Goal: Subscribe to service/newsletter

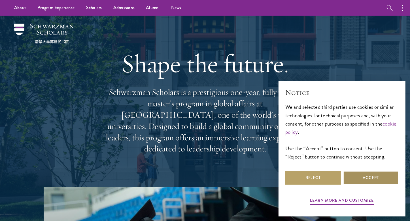
click at [354, 181] on button "Accept" at bounding box center [371, 178] width 56 height 14
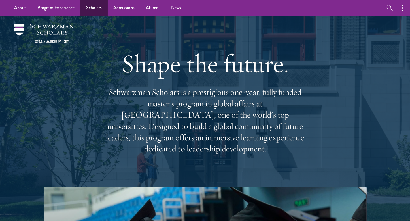
click at [91, 8] on link "Scholars" at bounding box center [94, 8] width 27 height 16
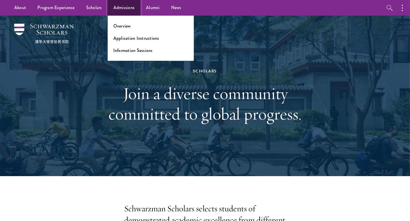
click at [125, 9] on link "Admissions" at bounding box center [124, 8] width 33 height 16
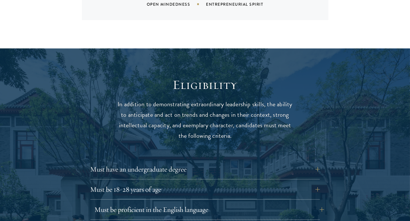
scroll to position [766, 0]
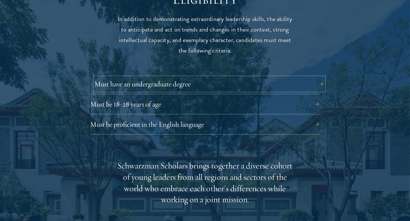
click at [316, 77] on button "Must have an undergraduate degree" at bounding box center [210, 84] width 230 height 14
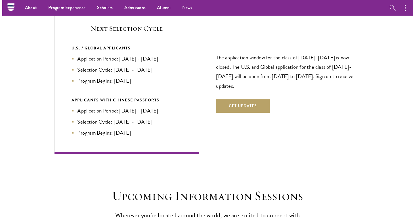
scroll to position [1333, 0]
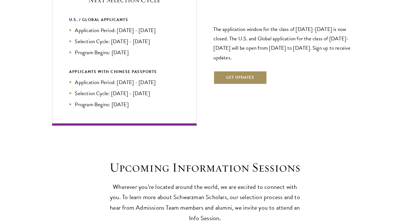
click at [249, 71] on button "Get Updates" at bounding box center [241, 78] width 54 height 14
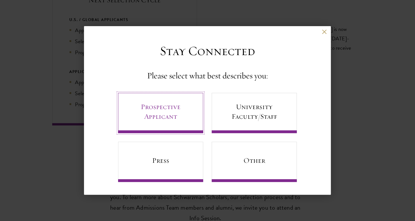
click at [163, 109] on link "Prospective Applicant" at bounding box center [160, 113] width 85 height 40
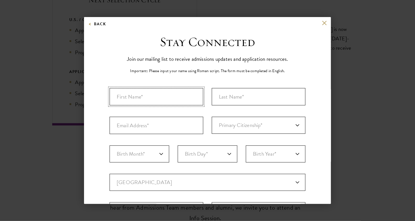
click at [173, 100] on input "First Name*" at bounding box center [156, 96] width 94 height 17
type input "Carlin"
type input "Kugbee"
type input "kugbeecarlin@gmail.com"
select select "GH"
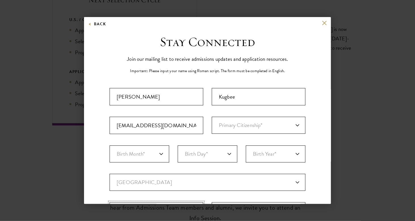
type input "Wa"
select select
click at [152, 151] on select "Birth Month* January February March April May June July August September Octobe…" at bounding box center [139, 153] width 60 height 17
select select "05"
click at [109, 145] on select "Birth Month* January February March April May June July August September Octobe…" at bounding box center [139, 153] width 60 height 17
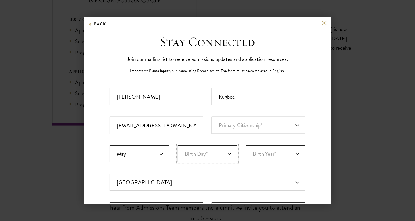
click at [203, 157] on select "Birth Day* 1 2 3 4 5 6 7 8 9 10 11 12 13 14 15 16 17 18 19 20 21 22 23 24 25 26…" at bounding box center [207, 153] width 60 height 17
select select "15"
click at [177, 145] on select "Birth Day* 1 2 3 4 5 6 7 8 9 10 11 12 13 14 15 16 17 18 19 20 21 22 23 24 25 26…" at bounding box center [207, 153] width 60 height 17
click at [285, 151] on select "Birth Year* 2025 2024 2023 2022 2021 2020 2019 2018 2017 2016 2015 2014 2013 20…" at bounding box center [276, 153] width 60 height 17
select select "1999"
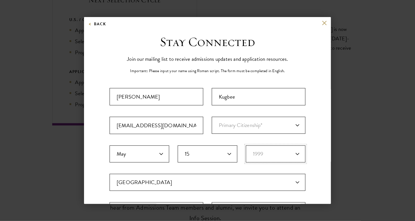
click at [246, 145] on select "Birth Year* 2025 2024 2023 2022 2021 2020 2019 2018 2017 2016 2015 2014 2013 20…" at bounding box center [276, 153] width 60 height 17
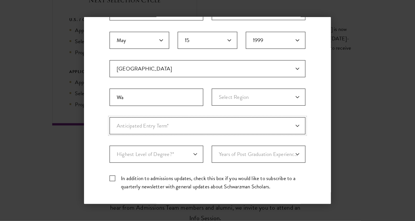
click at [240, 126] on select "Anticipated Entry Term* August 2026 (Application opens April 2025) Just Explori…" at bounding box center [207, 125] width 196 height 17
select select "e64b8ab3-eabb-4867-96d5-7e6b4840665f"
click at [109, 117] on select "Anticipated Entry Term* August 2026 (Application opens April 2025) Just Explori…" at bounding box center [207, 125] width 196 height 17
click at [196, 155] on select "Highest Level of Degree?* PHD Bachelor's Master's Current Undergraduate Student" at bounding box center [156, 153] width 94 height 17
select select "baef124f-e103-44b1-8ca6-5d0669438e44"
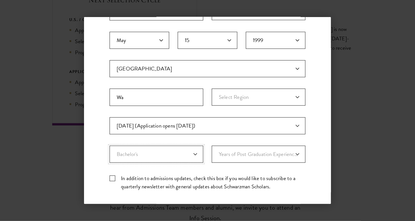
click at [109, 145] on select "Highest Level of Degree?* PHD Bachelor's Master's Current Undergraduate Student" at bounding box center [156, 153] width 94 height 17
click at [263, 156] on select "Years of Post Graduation Experience?* 1 2 3 4 5 6 7 8 9 10" at bounding box center [259, 153] width 94 height 17
select select "2"
click at [212, 145] on select "Years of Post Graduation Experience?* 1 2 3 4 5 6 7 8 9 10" at bounding box center [259, 153] width 94 height 17
click at [141, 179] on label "In addition to admissions updates, check this box if you would like to subscrib…" at bounding box center [207, 182] width 196 height 16
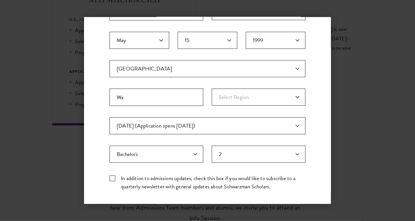
click at [141, 177] on input "In addition to admissions updates, check this box if you would like to subscrib…" at bounding box center [207, 176] width 196 height 4
checkbox input "true"
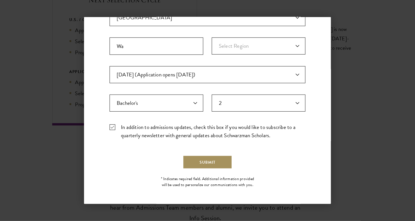
click at [209, 161] on button "Submit" at bounding box center [207, 162] width 49 height 14
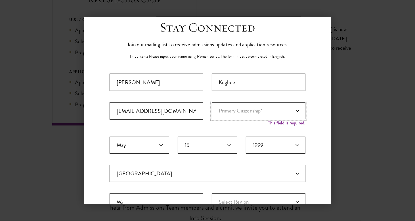
scroll to position [156, 0]
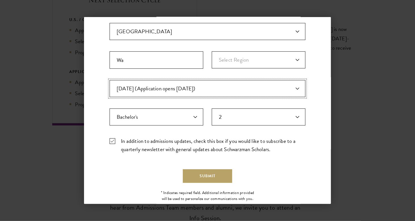
click at [255, 90] on select "Anticipated Entry Term* August 2026 (Application opens April 2025) Just Explori…" at bounding box center [207, 88] width 196 height 17
click at [109, 80] on select "Anticipated Entry Term* August 2026 (Application opens April 2025) Just Explori…" at bounding box center [207, 88] width 196 height 17
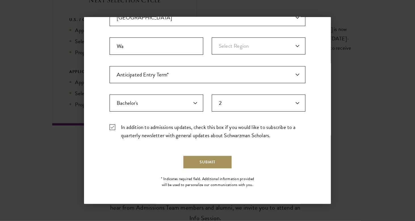
click at [214, 163] on button "Submit" at bounding box center [207, 162] width 49 height 14
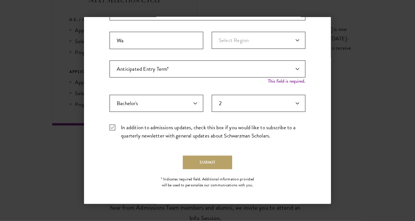
scroll to position [14, 0]
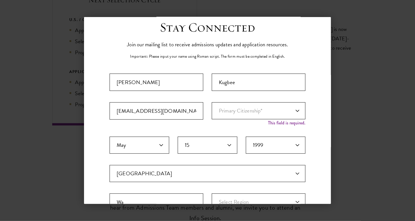
click at [247, 70] on div "Stay Connected Join our mailing list to receive admissions updates and applicat…" at bounding box center [207, 186] width 196 height 333
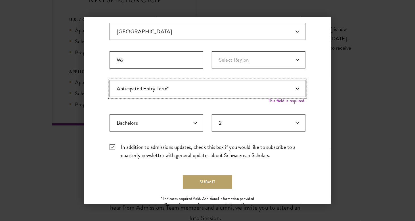
click at [274, 82] on select "Anticipated Entry Term* August 2026 (Application opens April 2025) Just Explori…" at bounding box center [207, 88] width 196 height 17
select select "e64b8ab3-eabb-4867-96d5-7e6b4840665f"
click at [109, 80] on select "Anticipated Entry Term* August 2026 (Application opens April 2025) Just Explori…" at bounding box center [207, 88] width 196 height 17
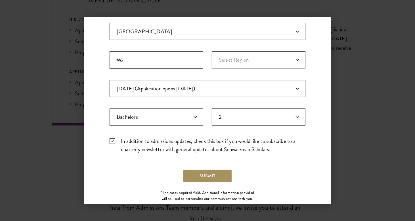
click at [213, 174] on button "Submit" at bounding box center [207, 176] width 49 height 14
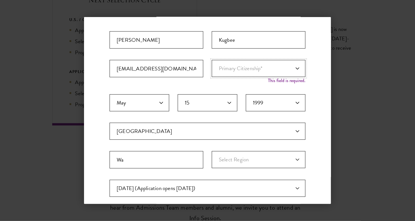
scroll to position [28, 0]
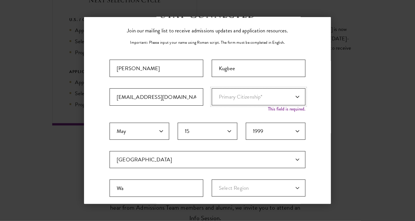
click at [288, 92] on select "Primary Citizenship* Afghanistan Aland Islands Albania Algeria Andorra Angola A…" at bounding box center [259, 96] width 94 height 17
select select "GH"
click at [212, 88] on select "Primary Citizenship* Afghanistan Aland Islands Albania Algeria Andorra Angola A…" at bounding box center [259, 96] width 94 height 17
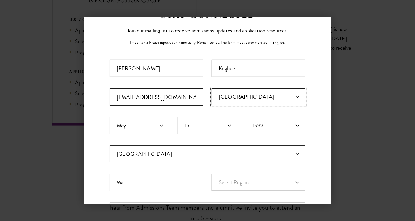
scroll to position [164, 0]
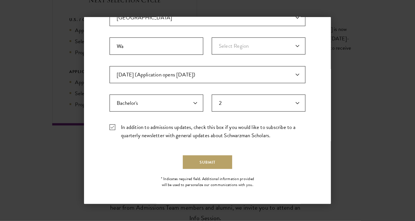
click at [282, 63] on fieldset "Country Current Country Afghanistan Aland Islands Albania Algeria Andorra Angol…" at bounding box center [207, 37] width 196 height 57
click at [278, 70] on select "Anticipated Entry Term* August 2026 (Application opens April 2025) Just Explori…" at bounding box center [207, 74] width 196 height 17
click at [109, 66] on select "Anticipated Entry Term* August 2026 (Application opens April 2025) Just Explori…" at bounding box center [207, 74] width 196 height 17
click at [212, 169] on div "Stay Connected Join our mailing list to receive admissions updates and applicat…" at bounding box center [207, 31] width 196 height 322
click at [215, 163] on button "Submit" at bounding box center [207, 162] width 49 height 14
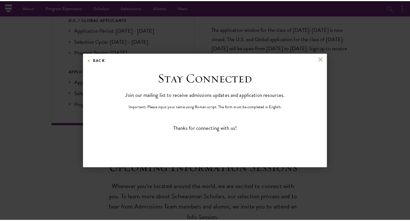
scroll to position [0, 0]
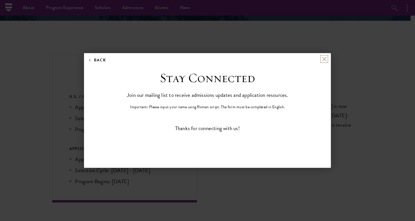
click at [323, 57] on button at bounding box center [324, 58] width 5 height 5
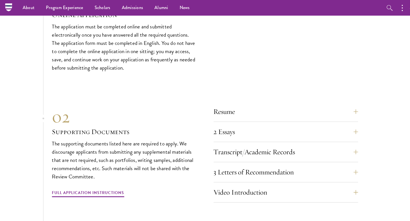
scroll to position [1653, 0]
